Goal: Information Seeking & Learning: Learn about a topic

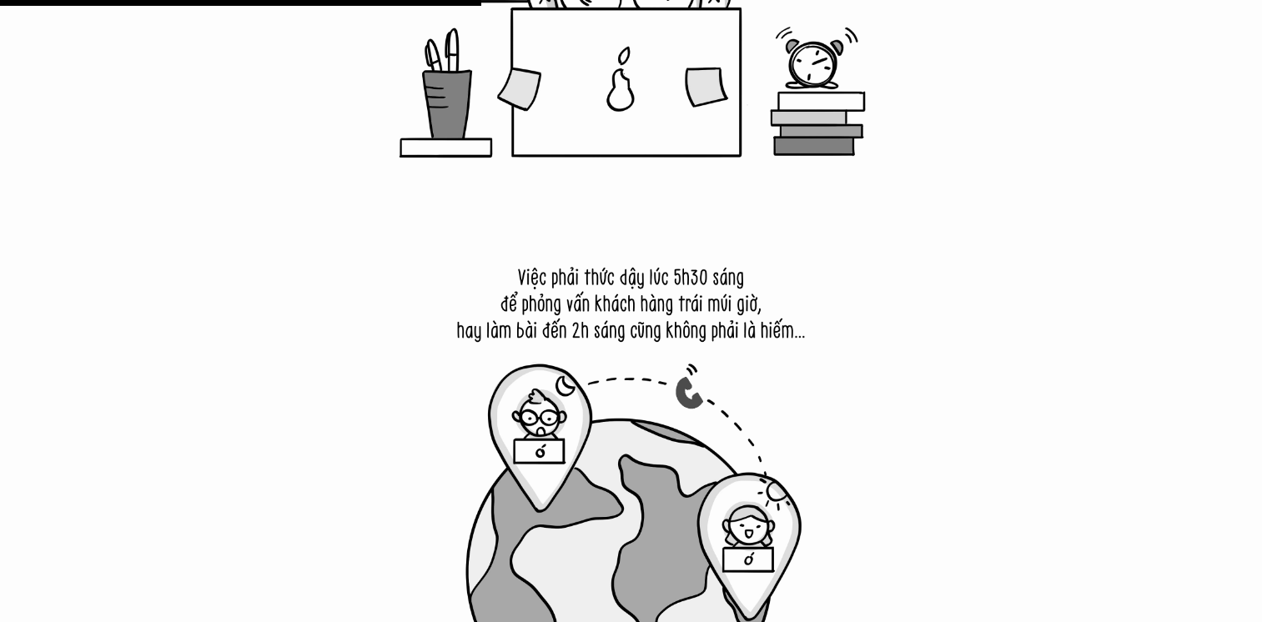
scroll to position [7090, 0]
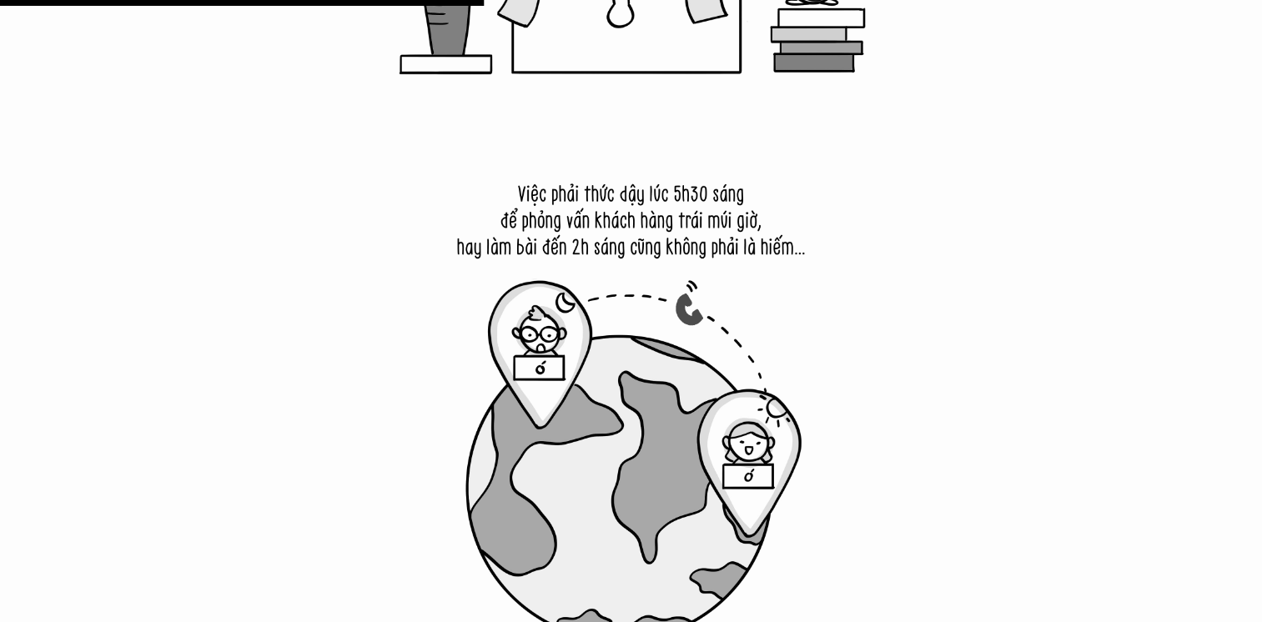
click at [397, 394] on img at bounding box center [631, 409] width 542 height 542
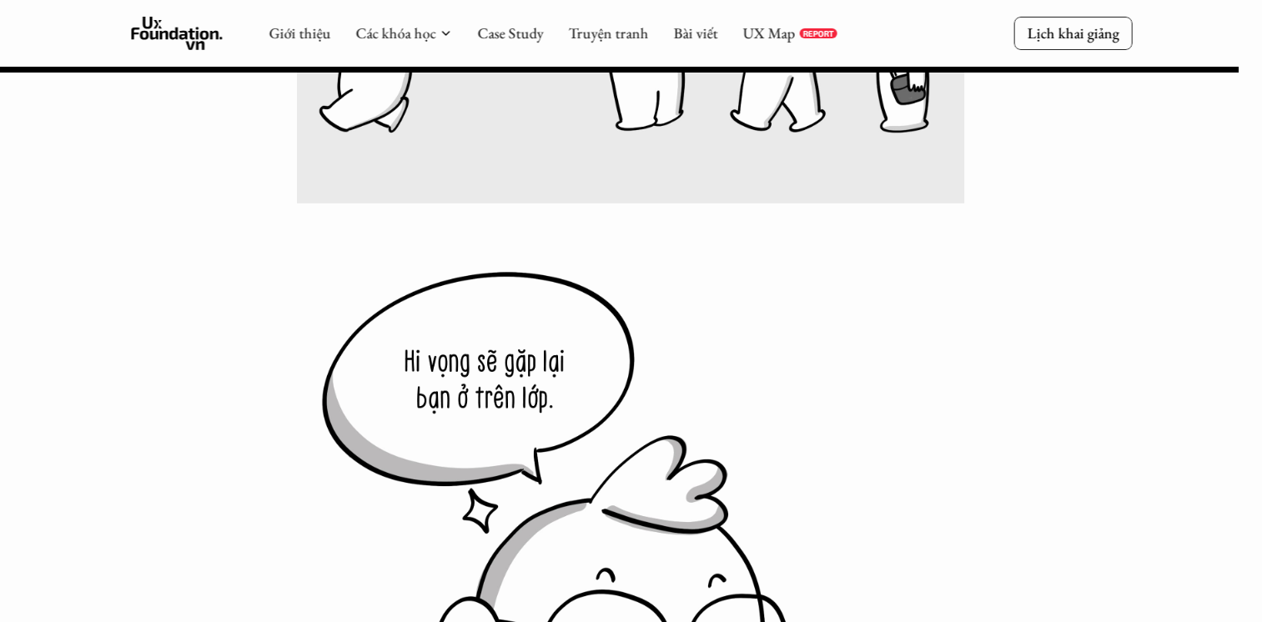
scroll to position [17859, 0]
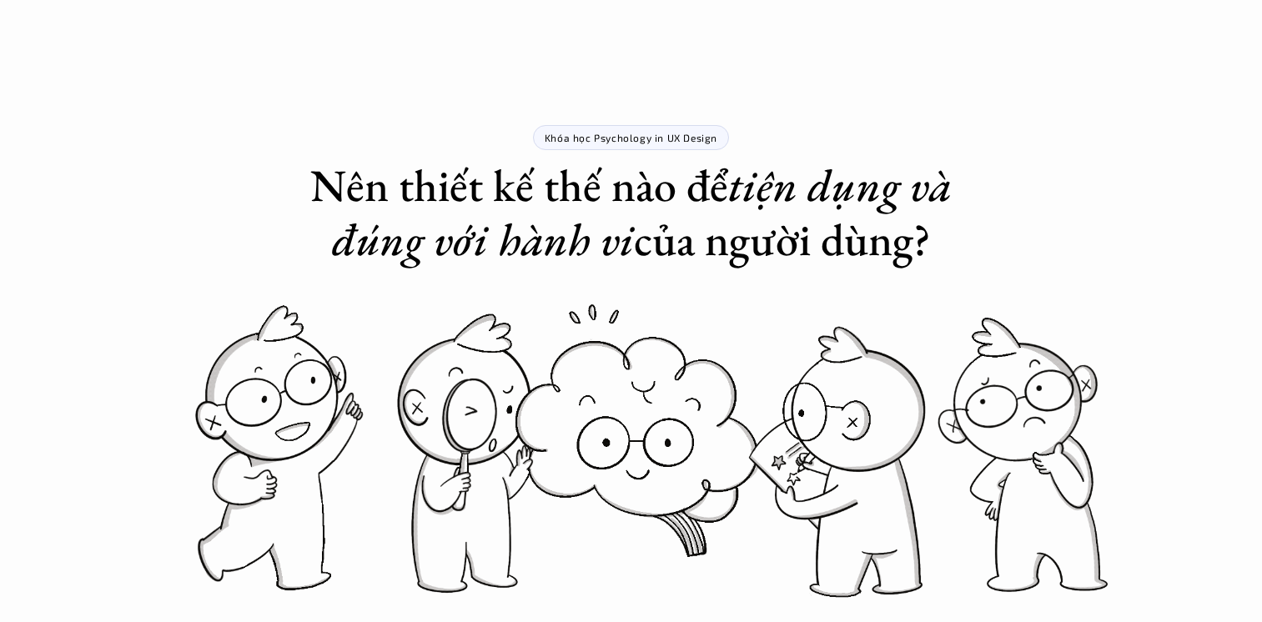
scroll to position [1001, 0]
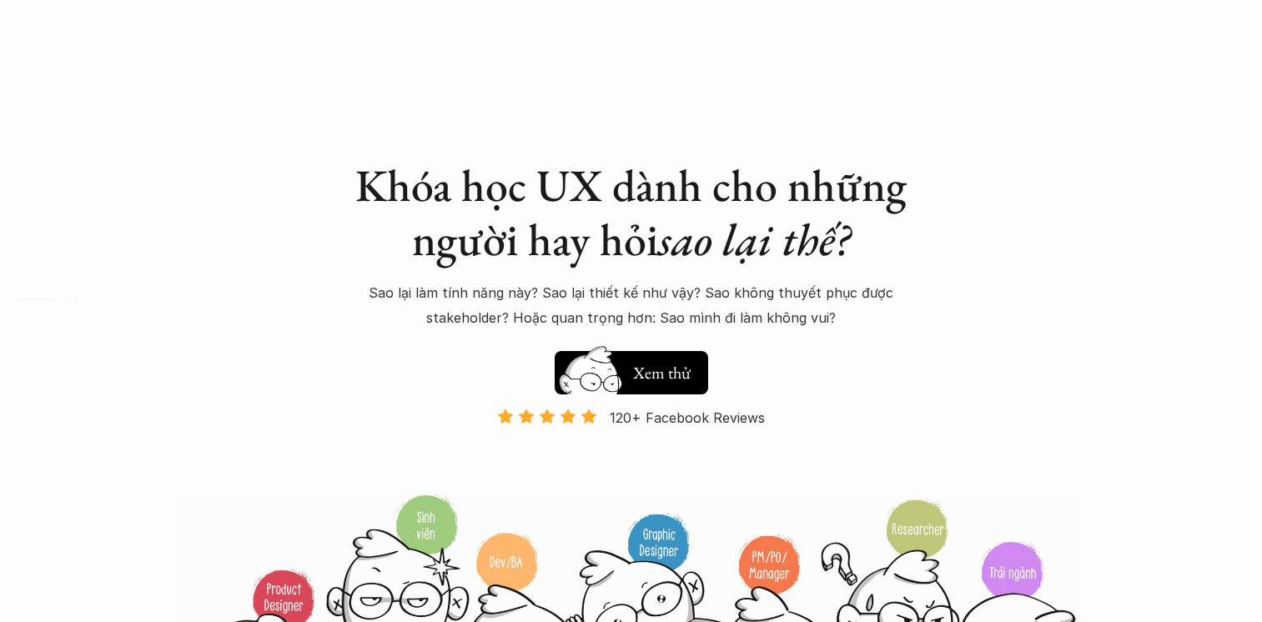
scroll to position [2516, 0]
